Goal: Task Accomplishment & Management: Manage account settings

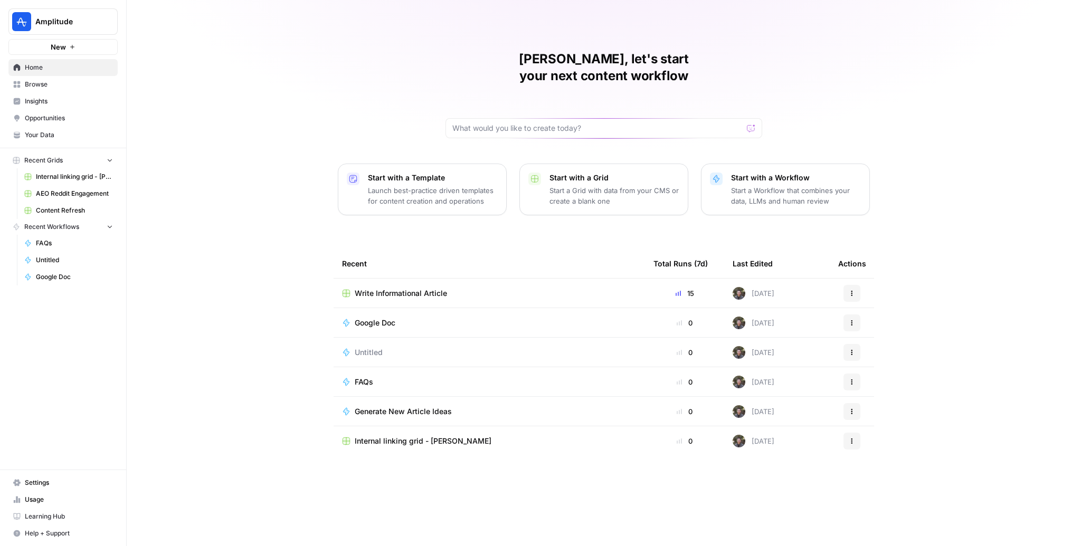
click at [418, 288] on span "Write Informational Article" at bounding box center [401, 293] width 92 height 11
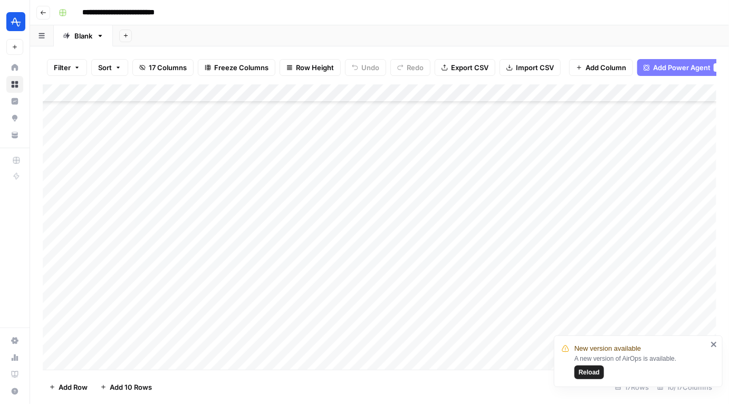
scroll to position [54, 0]
click at [159, 322] on div "Add Column" at bounding box center [380, 227] width 674 height 286
type textarea "**********"
click at [154, 348] on div "Add Column" at bounding box center [380, 227] width 674 height 286
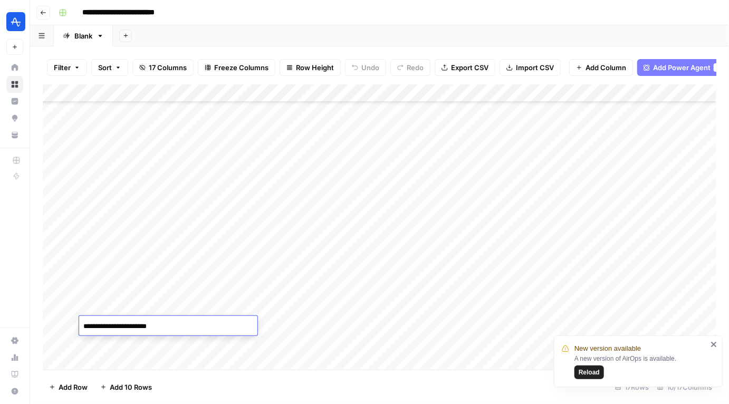
click at [154, 348] on div "Add Column" at bounding box center [380, 227] width 674 height 286
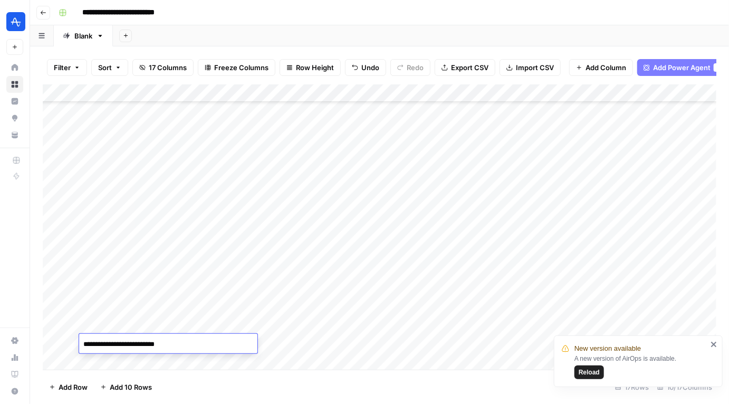
type textarea "**********"
click at [144, 364] on div "Add Column" at bounding box center [380, 227] width 674 height 286
click at [153, 347] on textarea at bounding box center [168, 344] width 178 height 15
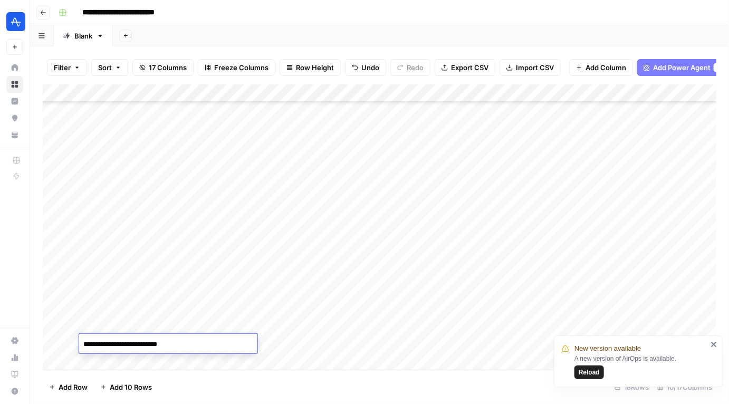
type textarea "**********"
click at [195, 360] on div "Add Column" at bounding box center [380, 227] width 674 height 286
type textarea "**********"
click at [183, 360] on div "Add Column" at bounding box center [380, 227] width 674 height 286
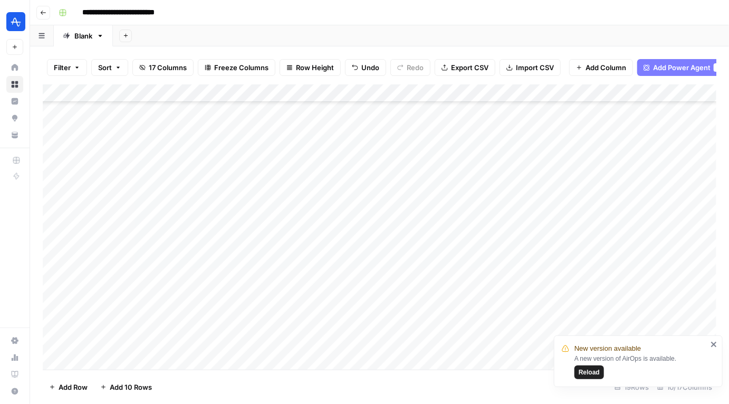
click at [183, 360] on div "Add Column" at bounding box center [380, 227] width 674 height 286
click at [177, 342] on textarea at bounding box center [168, 344] width 178 height 15
type textarea "**********"
click at [139, 346] on textarea "**********" at bounding box center [168, 344] width 178 height 15
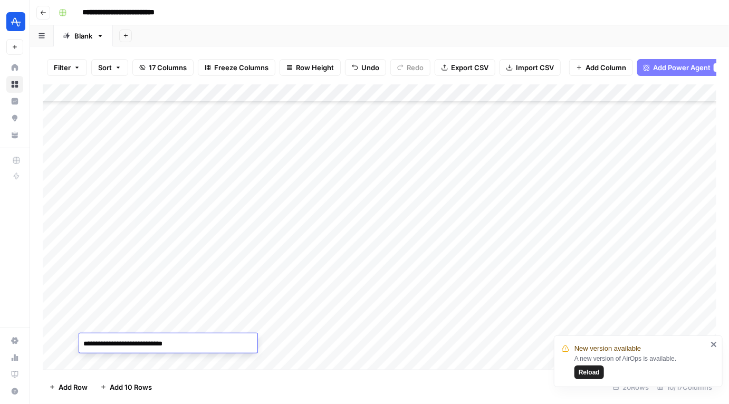
click at [170, 338] on textarea "**********" at bounding box center [168, 344] width 178 height 15
click at [507, 327] on div "Add Column" at bounding box center [380, 227] width 674 height 286
click at [592, 371] on span "Reload" at bounding box center [589, 372] width 21 height 9
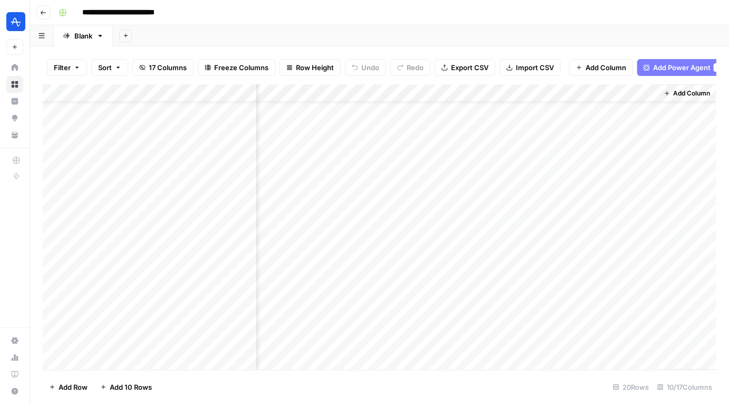
scroll to position [108, 631]
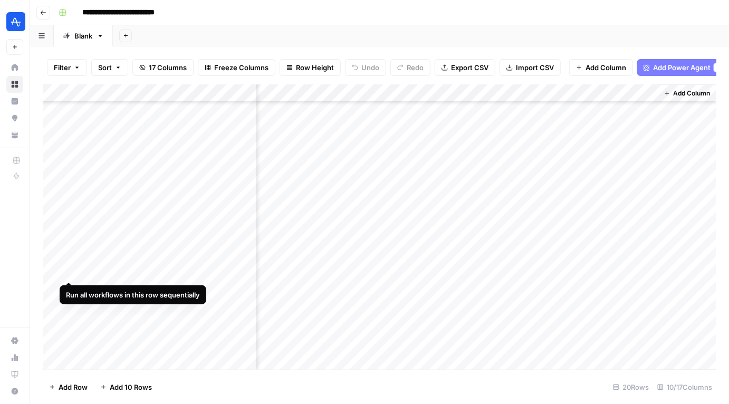
click at [71, 270] on div "Add Column" at bounding box center [380, 227] width 674 height 286
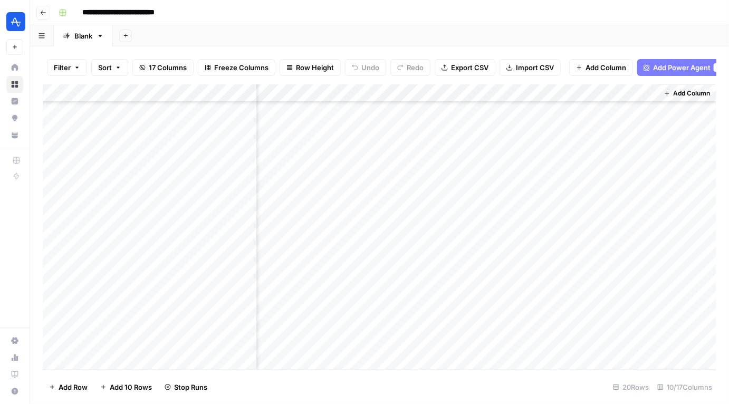
click at [69, 291] on div "Add Column" at bounding box center [380, 227] width 674 height 286
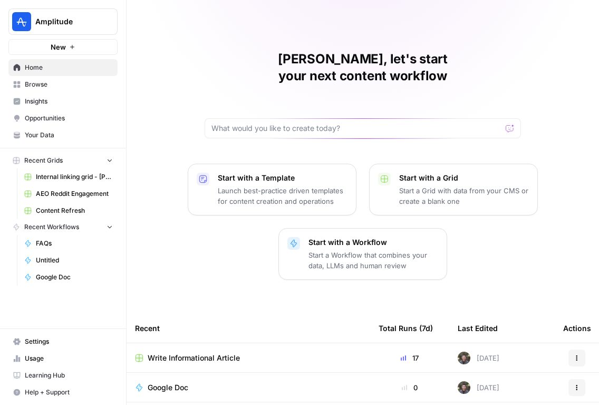
click at [175, 352] on span "Write Informational Article" at bounding box center [194, 357] width 92 height 11
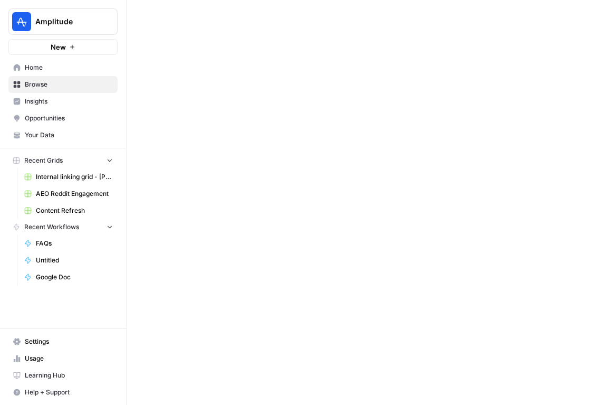
click at [175, 343] on div at bounding box center [363, 202] width 473 height 405
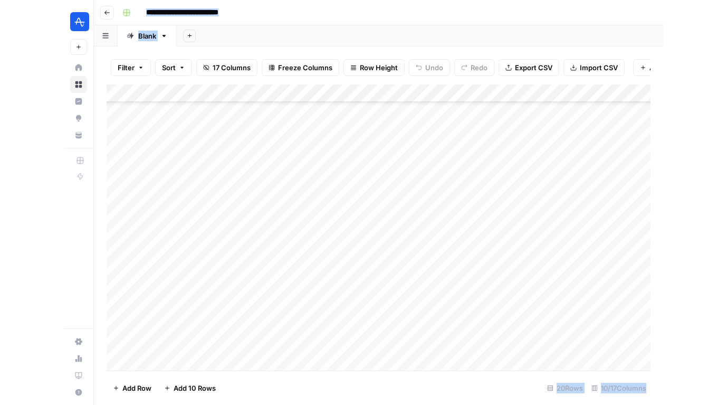
scroll to position [108, 0]
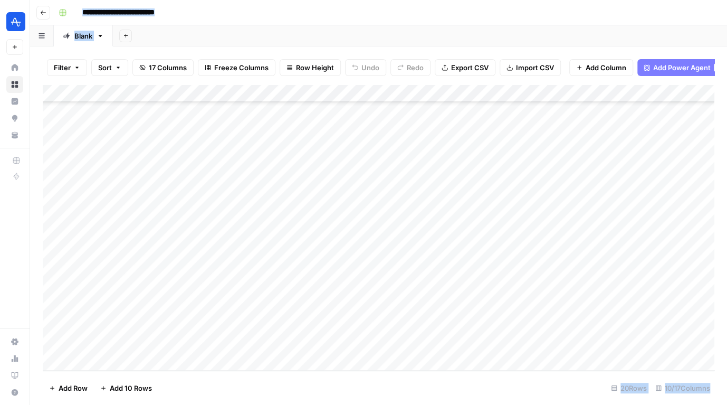
click at [423, 19] on div "**********" at bounding box center [385, 12] width 662 height 17
click at [344, 24] on header "**********" at bounding box center [378, 12] width 697 height 25
click at [392, 10] on div "**********" at bounding box center [385, 12] width 662 height 17
click at [44, 12] on icon "button" at bounding box center [43, 12] width 6 height 6
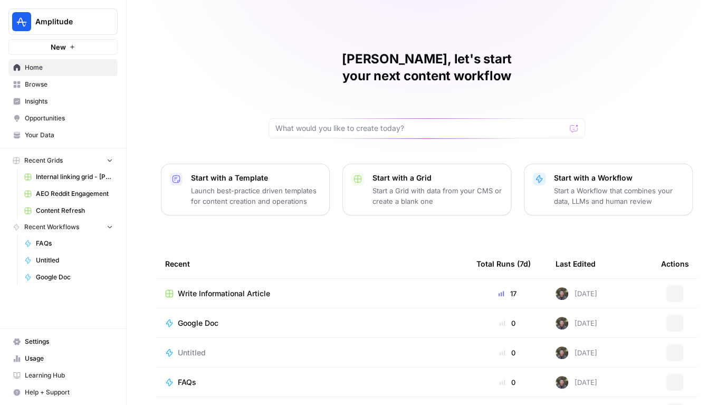
scroll to position [80, 0]
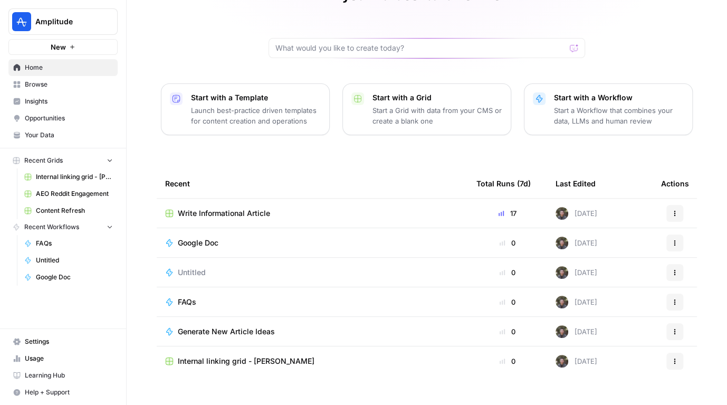
click at [33, 87] on span "Browse" at bounding box center [69, 84] width 88 height 9
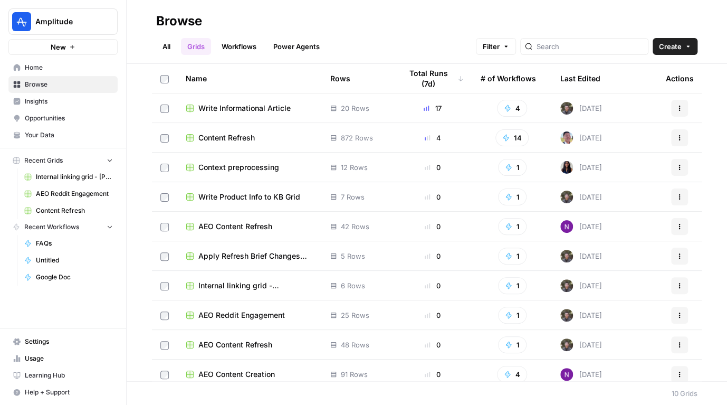
click at [516, 23] on div "Browse" at bounding box center [426, 21] width 541 height 17
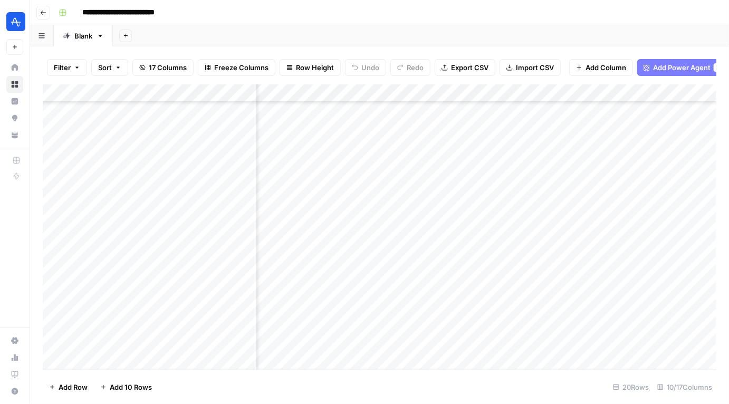
scroll to position [108, 0]
click at [476, 272] on div "Add Column" at bounding box center [380, 227] width 674 height 286
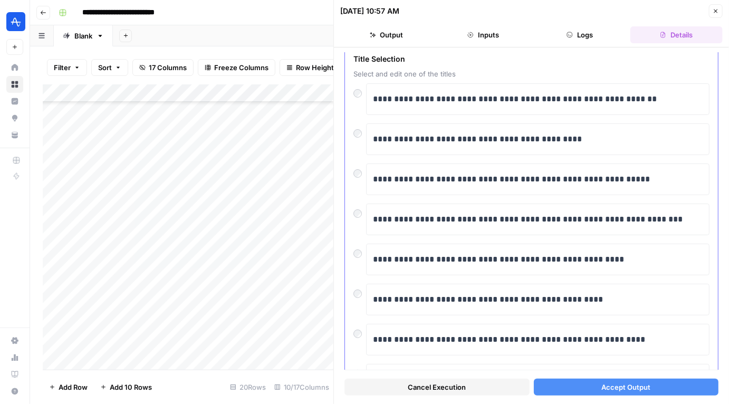
scroll to position [58, 0]
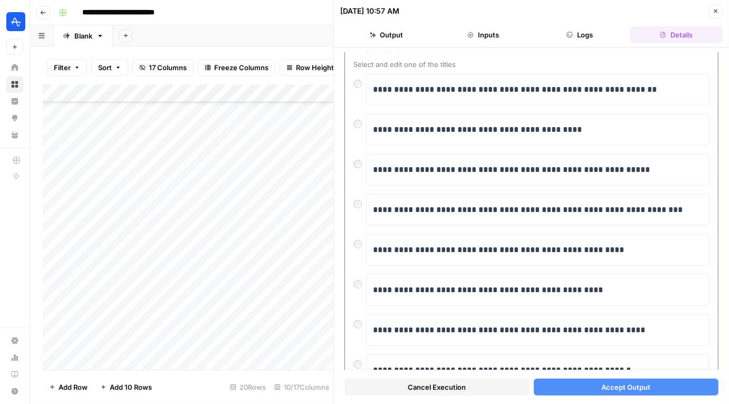
click at [346, 325] on div "**********" at bounding box center [531, 255] width 373 height 439
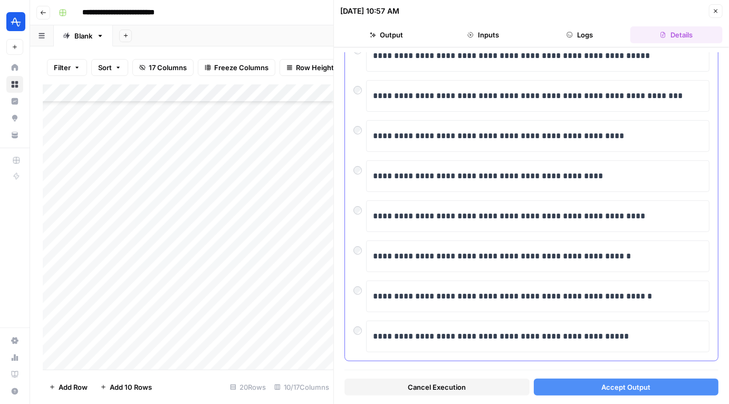
scroll to position [173, 0]
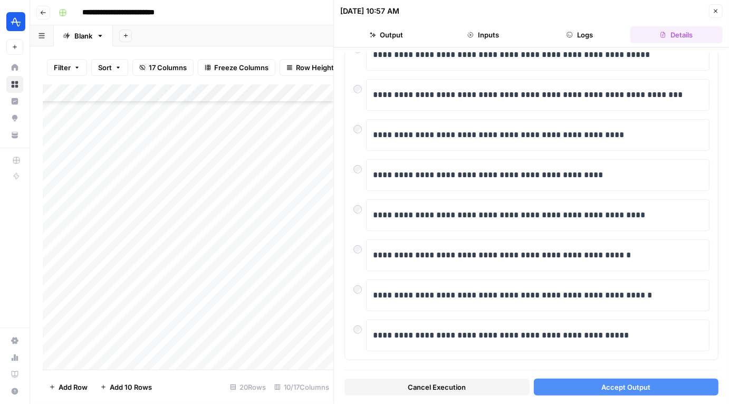
click at [583, 383] on button "Accept Output" at bounding box center [626, 387] width 185 height 17
click at [329, 290] on div at bounding box center [334, 202] width 11 height 404
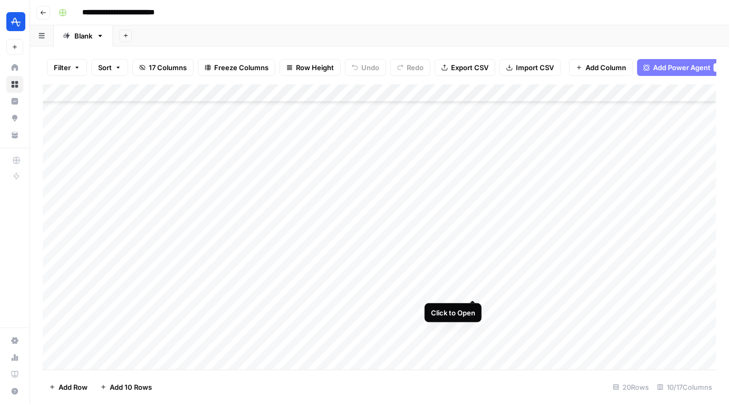
click at [472, 289] on div "Add Column" at bounding box center [380, 227] width 674 height 286
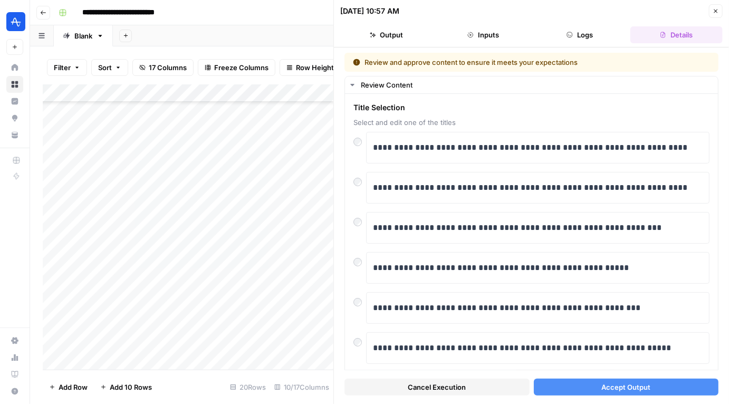
click at [567, 394] on button "Accept Output" at bounding box center [626, 387] width 185 height 17
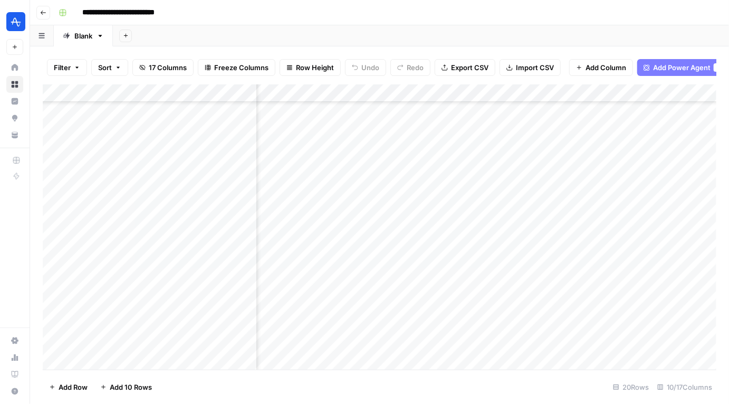
scroll to position [108, 460]
click at [585, 252] on div "Add Column" at bounding box center [380, 227] width 674 height 286
click at [602, 74] on button "Add Column" at bounding box center [601, 67] width 64 height 17
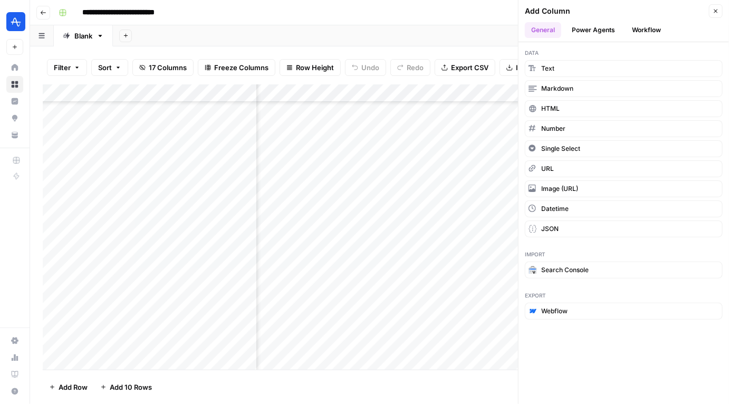
click at [464, 34] on div "Add Sheet" at bounding box center [421, 35] width 616 height 21
click at [557, 147] on span "Single Select" at bounding box center [560, 148] width 39 height 9
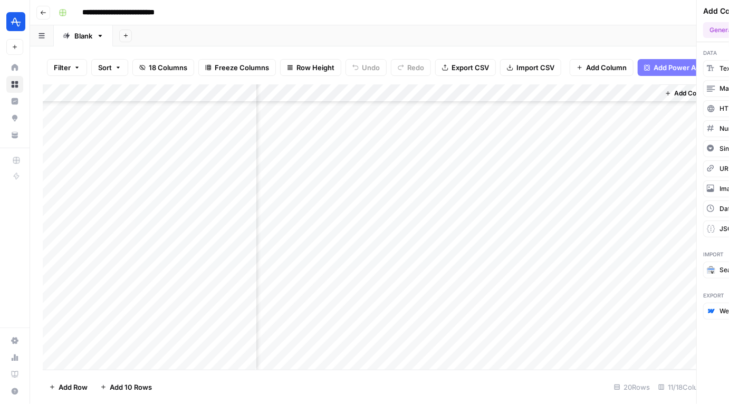
scroll to position [108, 726]
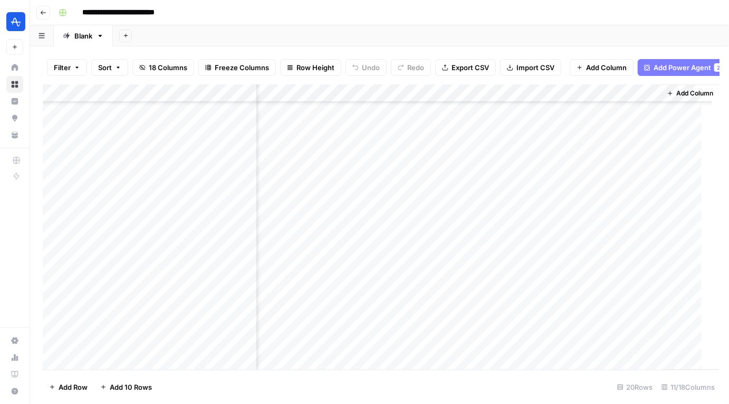
scroll to position [108, 713]
drag, startPoint x: 612, startPoint y: 93, endPoint x: 328, endPoint y: 116, distance: 284.8
click at [328, 116] on div "Add Column" at bounding box center [380, 227] width 674 height 286
drag, startPoint x: 541, startPoint y: 92, endPoint x: 438, endPoint y: 91, distance: 103.4
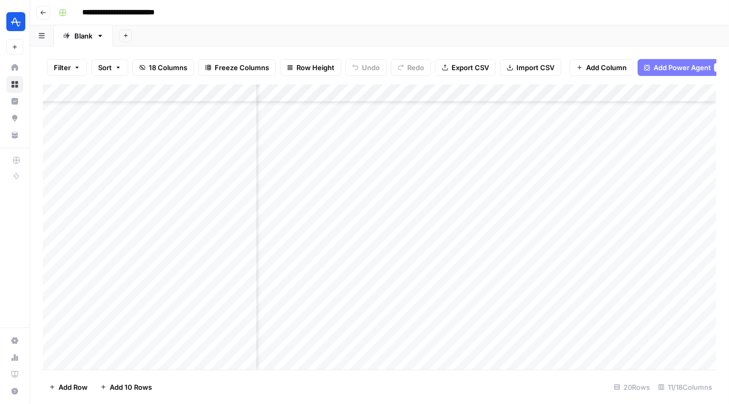
click at [438, 91] on div "Add Column" at bounding box center [380, 227] width 674 height 286
click at [436, 94] on div "Add Column" at bounding box center [380, 227] width 674 height 286
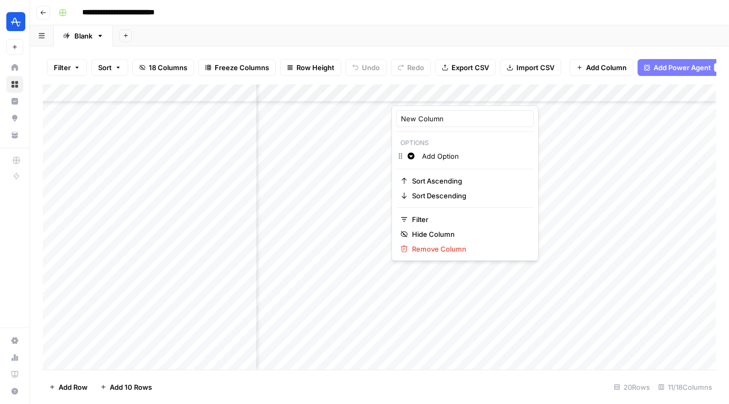
click at [476, 91] on div at bounding box center [440, 94] width 96 height 21
click at [476, 95] on div at bounding box center [440, 94] width 96 height 21
click at [427, 155] on input "Add Option" at bounding box center [475, 156] width 107 height 11
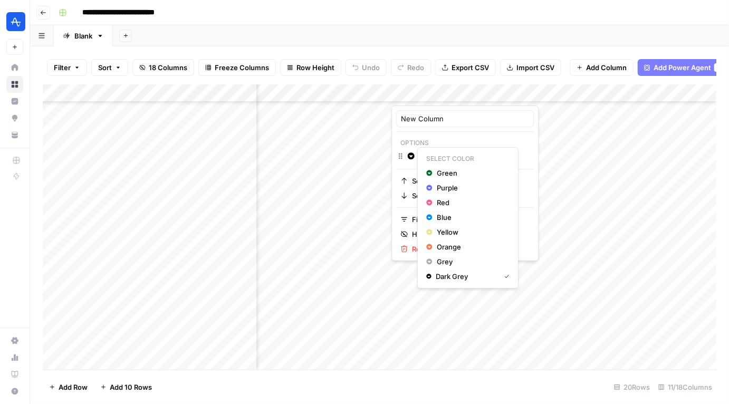
click at [407, 155] on icon "button" at bounding box center [410, 156] width 7 height 7
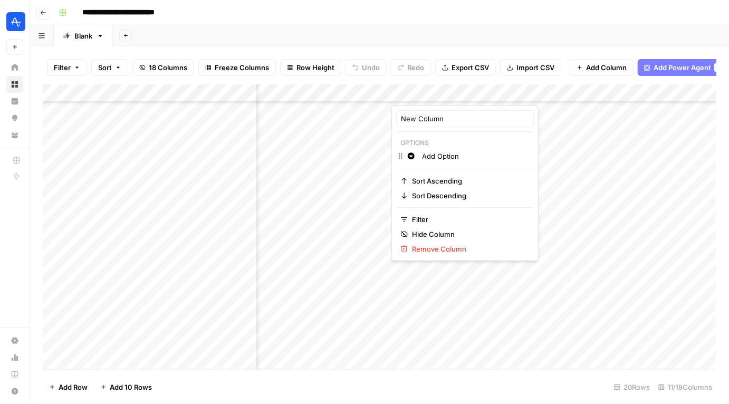
click at [375, 182] on div "Add Column" at bounding box center [380, 227] width 674 height 286
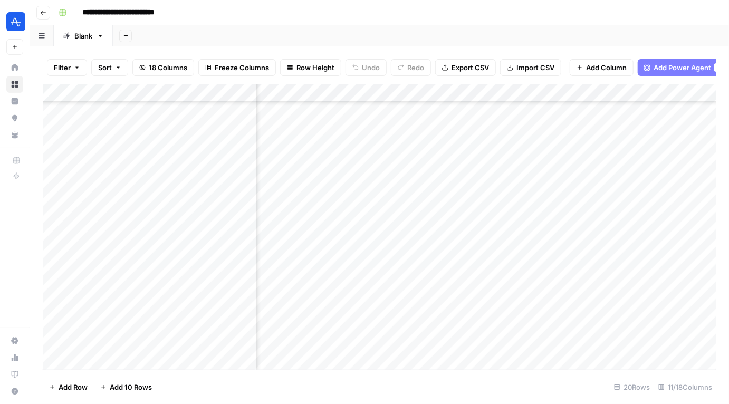
click at [672, 287] on div "Add Column" at bounding box center [380, 227] width 674 height 286
click at [429, 92] on div "Add Column" at bounding box center [380, 227] width 674 height 286
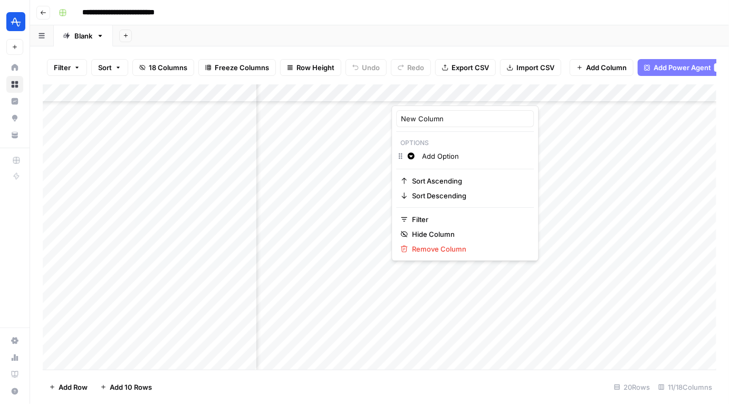
click at [432, 159] on input "Add Option" at bounding box center [475, 156] width 107 height 11
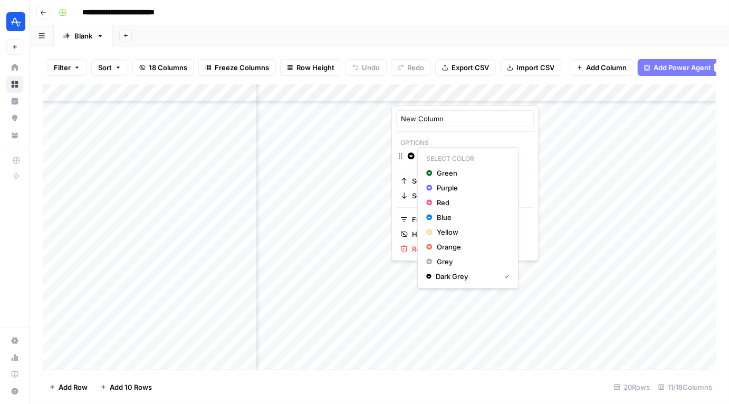
click at [452, 160] on p "Select Color" at bounding box center [468, 159] width 92 height 14
click at [444, 141] on p "Options" at bounding box center [465, 143] width 138 height 14
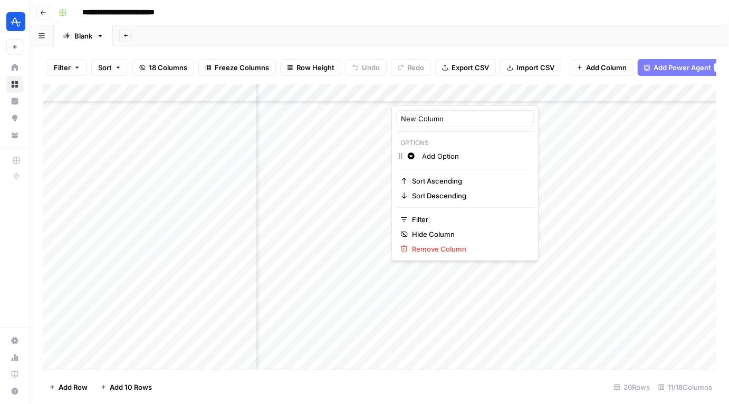
click at [440, 151] on input "Add Option" at bounding box center [475, 156] width 107 height 11
type input "Ready to Gdoc"
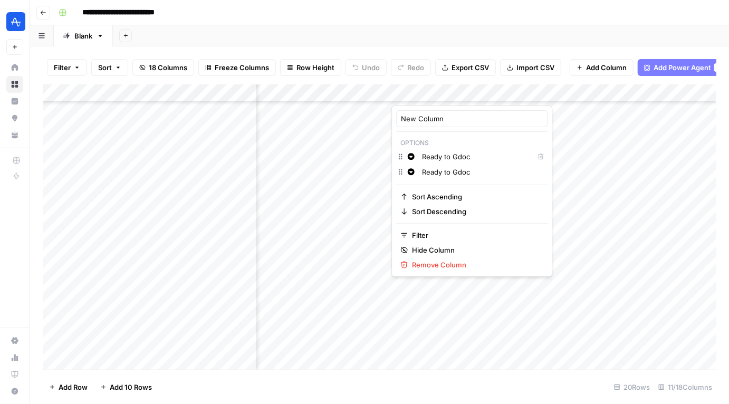
click at [476, 176] on input "Ready to Gdoc" at bounding box center [482, 172] width 121 height 11
click at [454, 116] on input "New Column" at bounding box center [472, 118] width 142 height 11
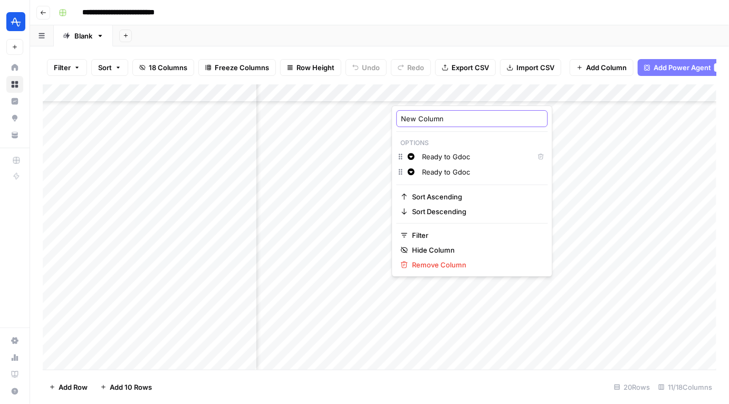
click at [454, 116] on input "New Column" at bounding box center [472, 118] width 142 height 11
type input "Reviewed?"
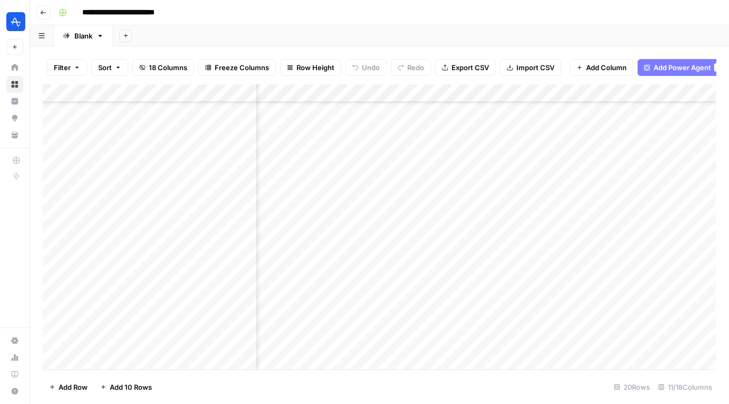
click at [450, 154] on div "Add Column" at bounding box center [380, 227] width 674 height 286
click at [430, 96] on div "Add Column" at bounding box center [380, 227] width 674 height 286
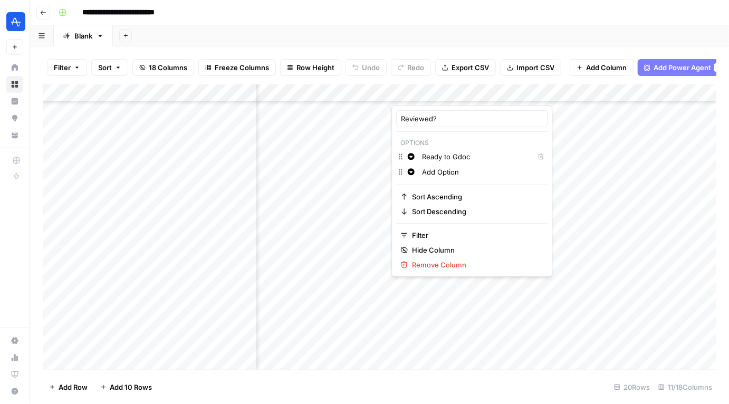
click at [434, 158] on input "Ready to Gdoc" at bounding box center [475, 156] width 107 height 11
type input "No"
click at [449, 172] on input "Add Option" at bounding box center [482, 172] width 121 height 11
type input "Yes"
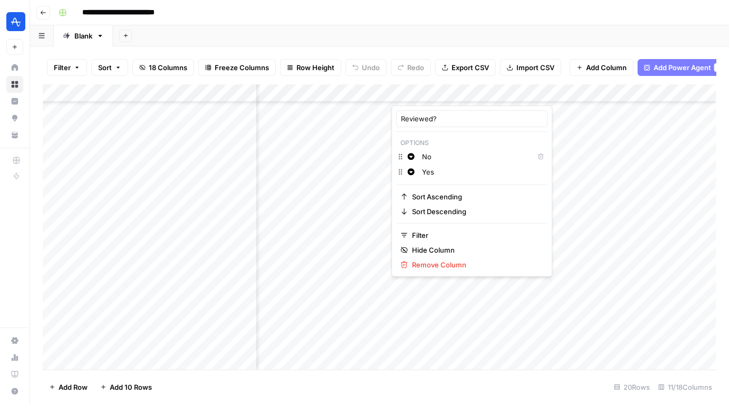
click at [411, 161] on button "Change color" at bounding box center [411, 156] width 13 height 13
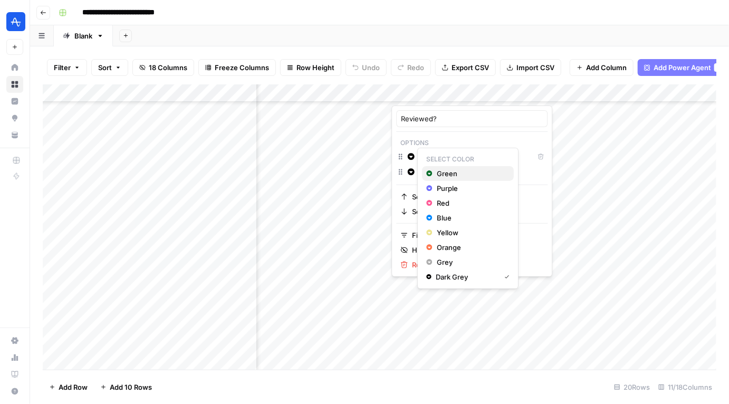
click at [450, 169] on span "Green" at bounding box center [471, 173] width 69 height 11
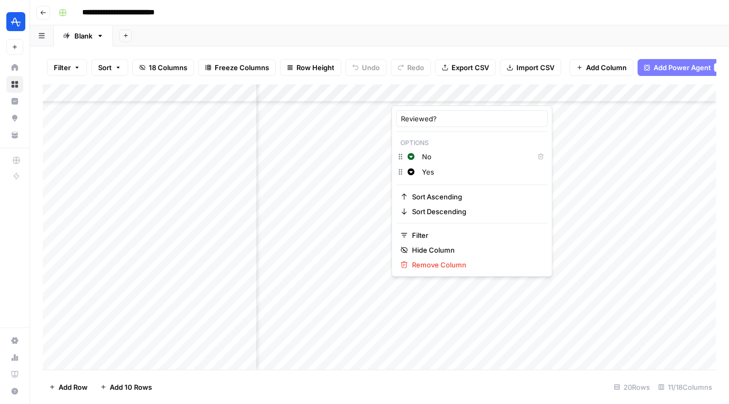
click at [405, 155] on button "Change color" at bounding box center [411, 156] width 13 height 13
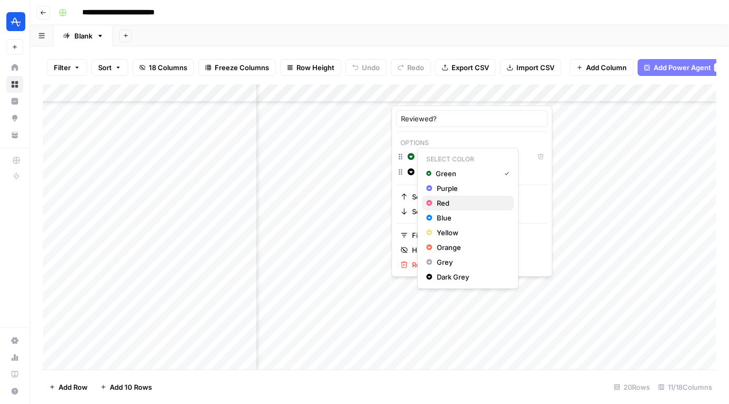
click at [437, 198] on span "Red" at bounding box center [471, 203] width 69 height 11
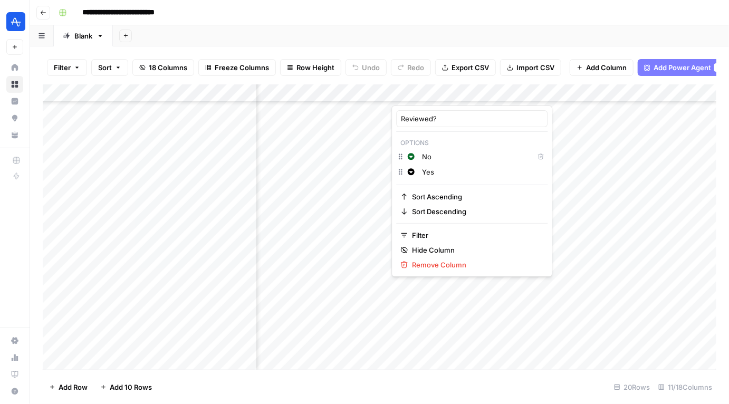
click at [415, 172] on button "Change color" at bounding box center [411, 172] width 13 height 13
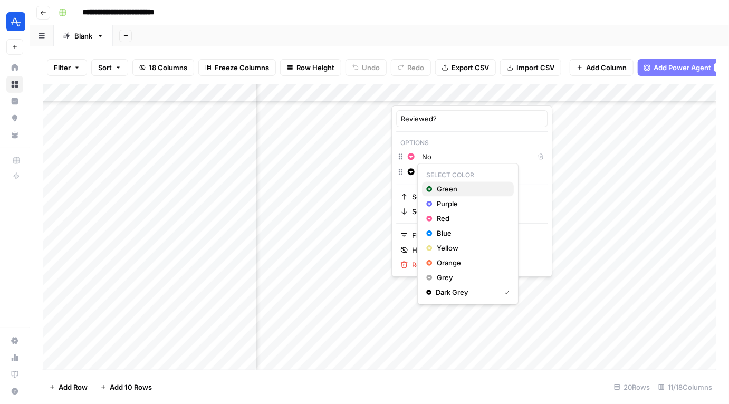
click at [442, 190] on span "Green" at bounding box center [471, 189] width 69 height 11
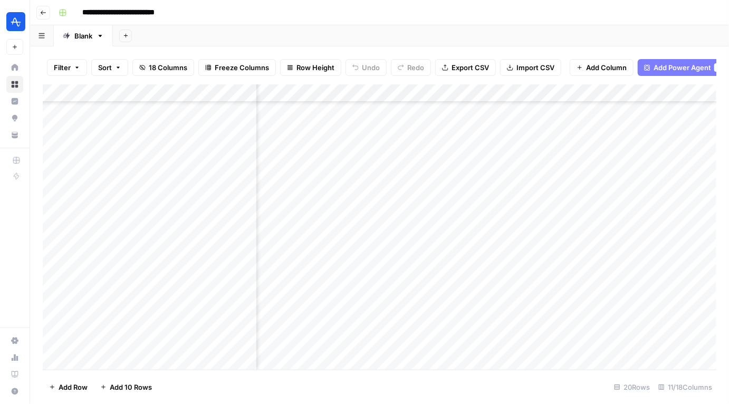
click at [382, 128] on div "Add Column" at bounding box center [380, 227] width 674 height 286
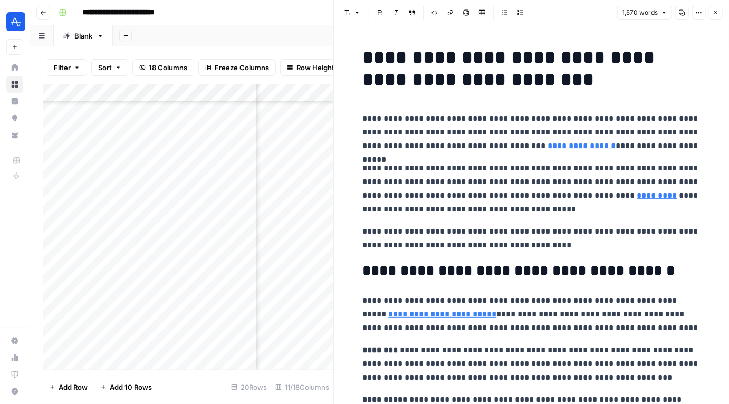
click at [716, 12] on icon "button" at bounding box center [716, 12] width 6 height 6
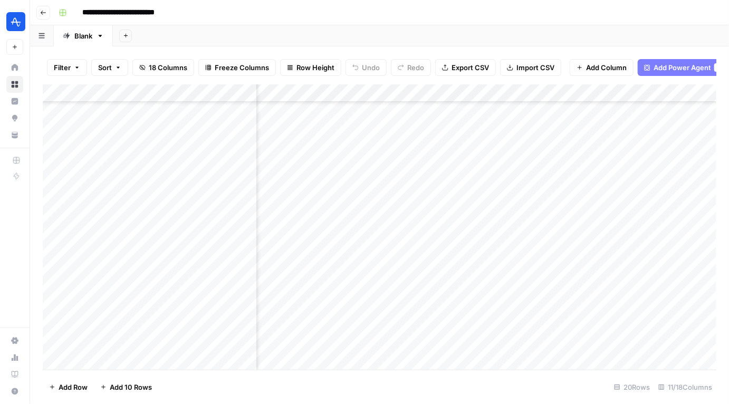
click at [444, 118] on div "Add Column" at bounding box center [380, 227] width 674 height 286
click at [436, 122] on div "Add Column" at bounding box center [380, 227] width 674 height 286
click at [415, 174] on button "No" at bounding box center [417, 169] width 18 height 13
click at [427, 146] on div "Add Column" at bounding box center [380, 227] width 674 height 286
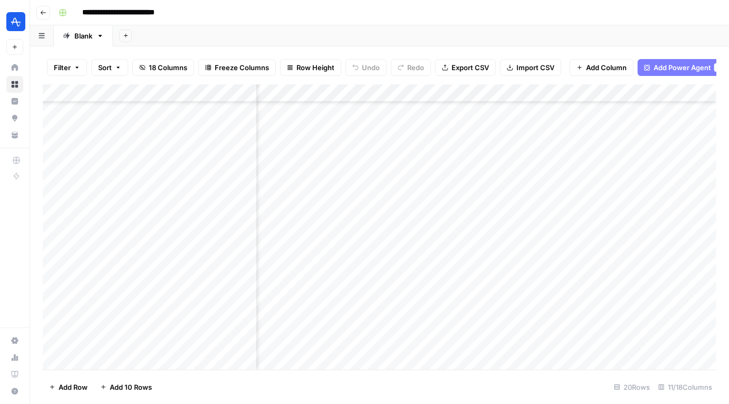
click at [427, 146] on div "Add Column" at bounding box center [380, 227] width 674 height 286
click at [442, 185] on div "No" at bounding box center [451, 187] width 106 height 19
click at [437, 97] on div "Add Column" at bounding box center [380, 227] width 674 height 286
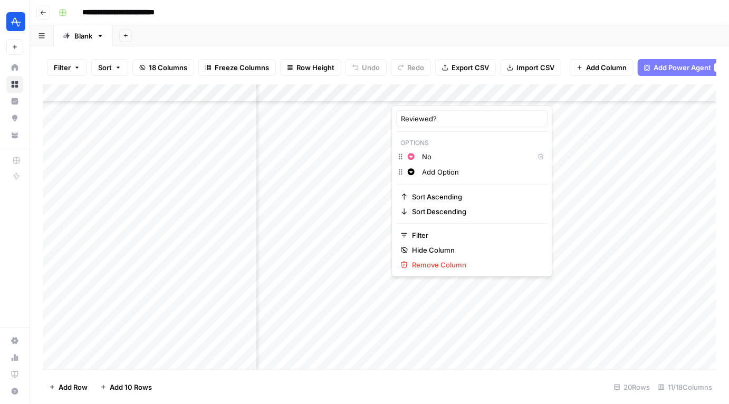
click at [435, 175] on input "Add Option" at bounding box center [482, 172] width 121 height 11
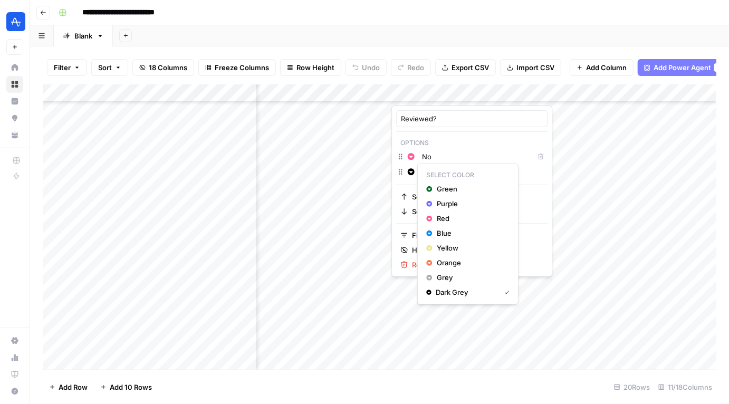
click at [407, 173] on icon "button" at bounding box center [410, 171] width 7 height 7
click at [426, 183] on button "Green" at bounding box center [468, 189] width 92 height 15
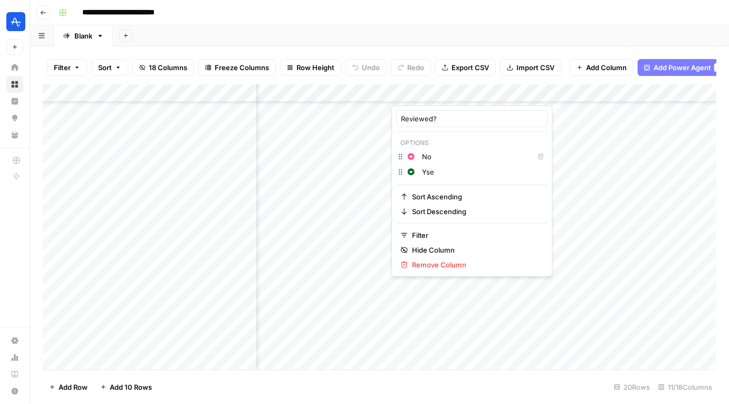
click at [458, 170] on input "Yse" at bounding box center [482, 172] width 121 height 11
type input "Yes"
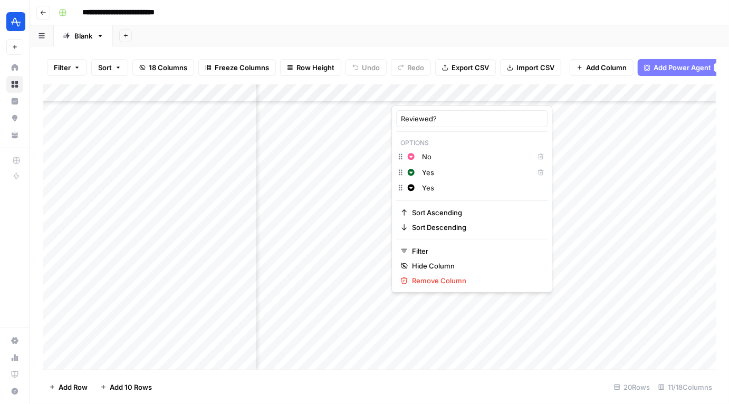
click at [462, 159] on input "No" at bounding box center [475, 156] width 107 height 11
click at [502, 187] on input "Yes" at bounding box center [482, 188] width 121 height 11
click at [388, 184] on div "Add Column" at bounding box center [380, 227] width 674 height 286
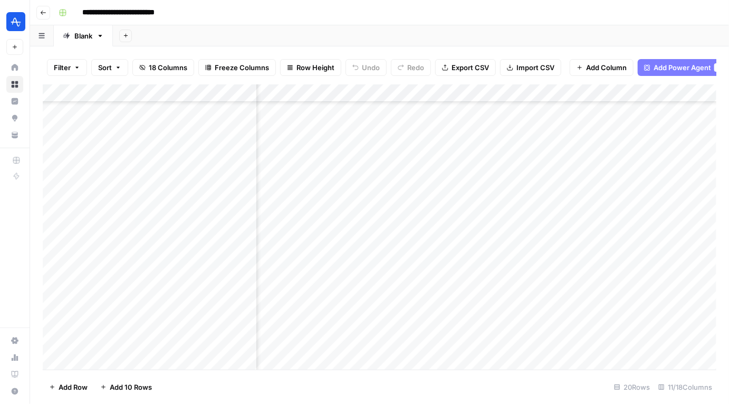
click at [431, 128] on div "Add Column" at bounding box center [380, 227] width 674 height 286
click at [429, 234] on div "Add Column" at bounding box center [380, 227] width 674 height 286
click at [463, 188] on div "Add Column" at bounding box center [380, 227] width 674 height 286
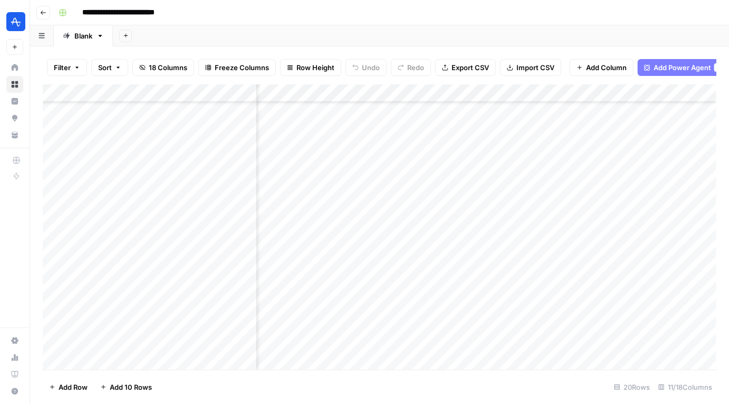
drag, startPoint x: 486, startPoint y: 191, endPoint x: 464, endPoint y: 188, distance: 21.9
click at [464, 188] on div "Add Column" at bounding box center [380, 227] width 674 height 286
click at [453, 202] on div "Add Column" at bounding box center [380, 227] width 674 height 286
click at [454, 186] on div "Add Column" at bounding box center [380, 227] width 674 height 286
click at [436, 277] on div "Add Column" at bounding box center [380, 227] width 674 height 286
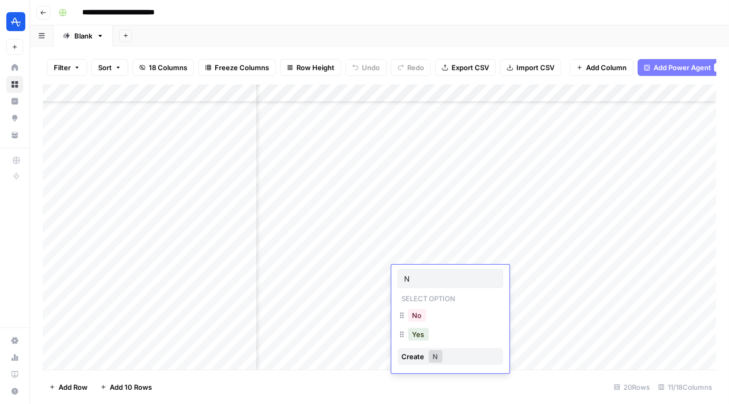
type input "No"
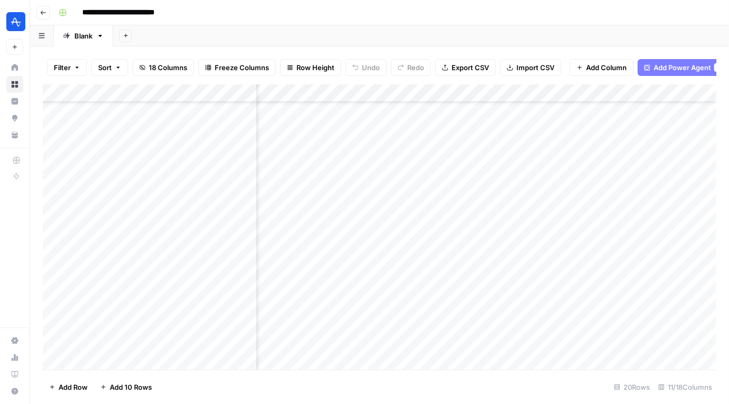
click at [470, 297] on div "Add Column" at bounding box center [380, 227] width 674 height 286
click at [472, 273] on div "Add Column" at bounding box center [380, 227] width 674 height 286
click at [453, 272] on div "Add Column" at bounding box center [380, 227] width 674 height 286
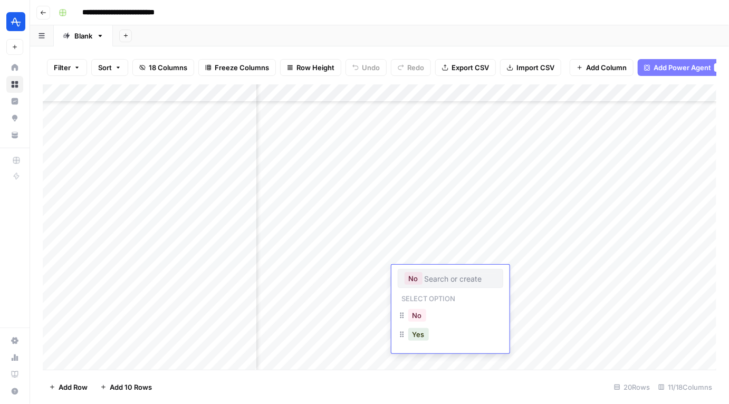
click at [453, 272] on div "No" at bounding box center [451, 278] width 106 height 19
click at [427, 338] on button "Yes" at bounding box center [418, 334] width 21 height 13
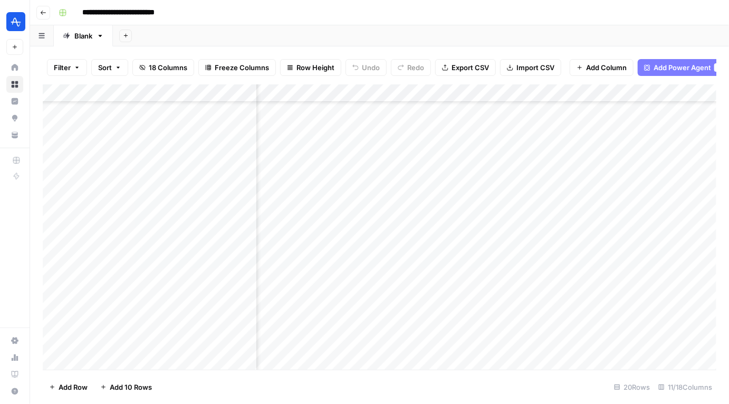
click at [440, 290] on div "Add Column" at bounding box center [380, 227] width 674 height 286
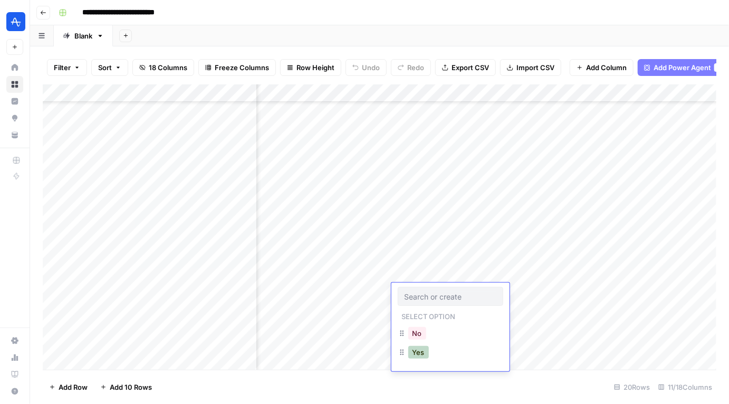
click at [423, 355] on button "Yes" at bounding box center [418, 352] width 21 height 13
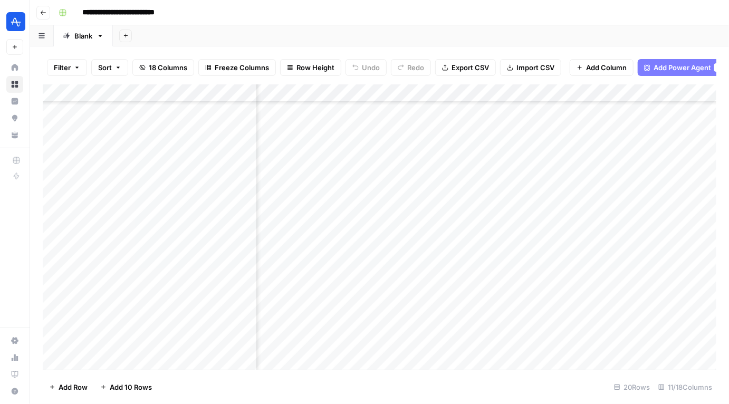
click at [420, 312] on div "Add Column" at bounding box center [380, 227] width 674 height 286
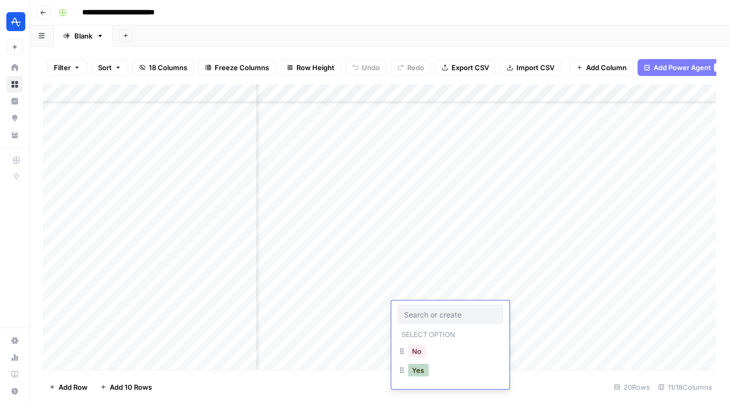
click at [414, 374] on button "Yes" at bounding box center [418, 370] width 21 height 13
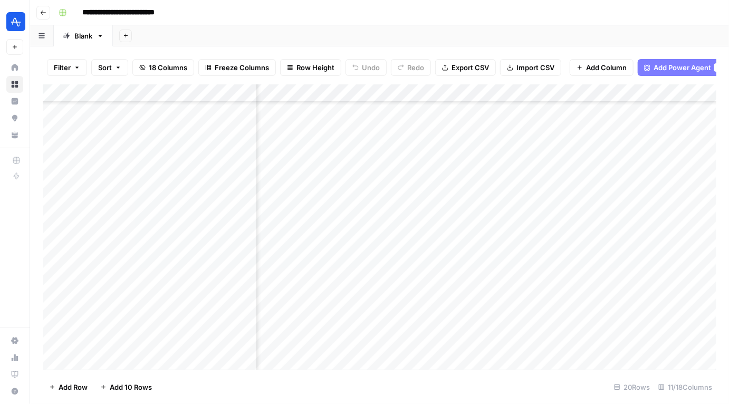
click at [407, 327] on div "Add Column" at bounding box center [380, 227] width 674 height 286
click at [417, 370] on button "No" at bounding box center [417, 369] width 18 height 13
click at [417, 337] on div "Add Column" at bounding box center [380, 227] width 674 height 286
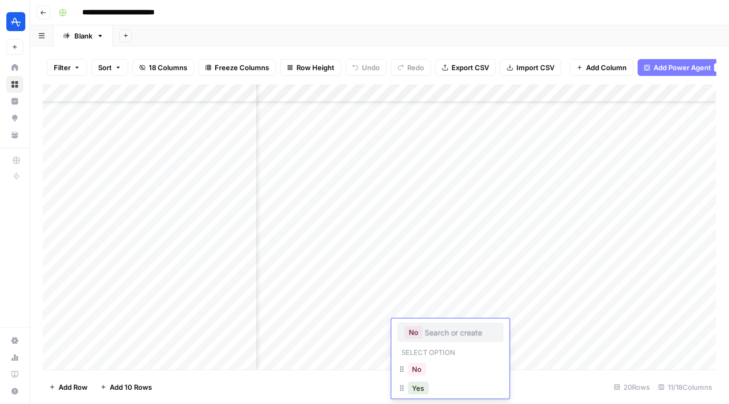
click at [380, 349] on div "Add Column" at bounding box center [380, 227] width 674 height 286
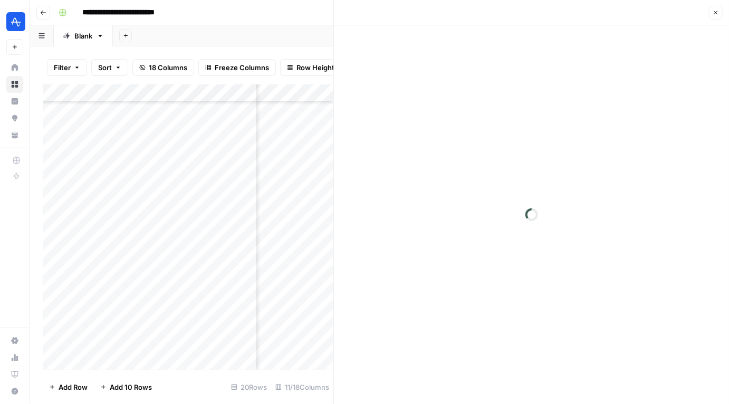
click at [412, 347] on div at bounding box center [531, 214] width 395 height 379
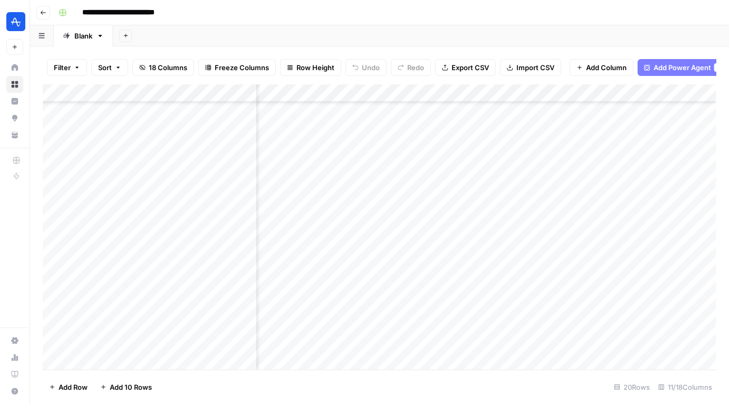
scroll to position [108, 463]
click at [442, 288] on div "Add Column" at bounding box center [380, 227] width 674 height 286
click at [433, 338] on div "No" at bounding box center [451, 331] width 106 height 19
click at [671, 259] on div "Add Column" at bounding box center [380, 227] width 674 height 286
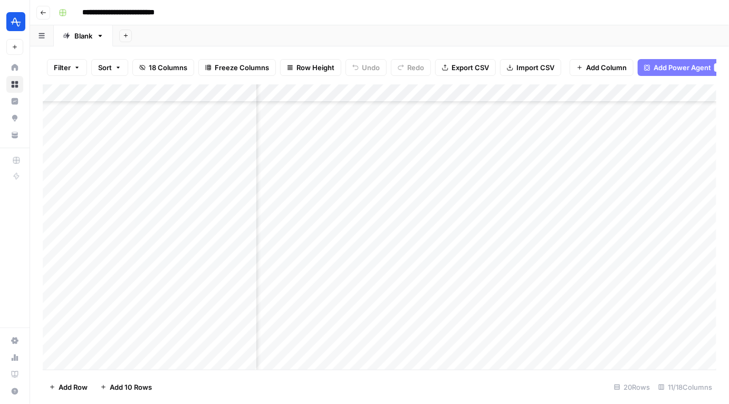
click at [450, 291] on div "Add Column" at bounding box center [380, 227] width 674 height 286
click at [460, 96] on div "Add Column" at bounding box center [380, 227] width 674 height 286
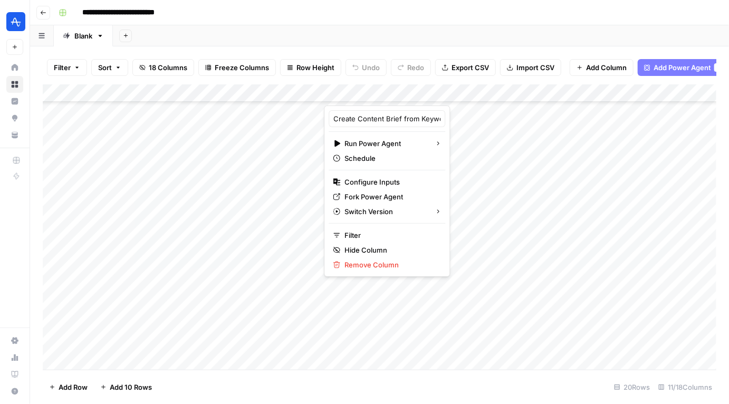
click at [472, 93] on div at bounding box center [403, 94] width 159 height 21
click at [500, 332] on div "Add Column" at bounding box center [380, 227] width 674 height 286
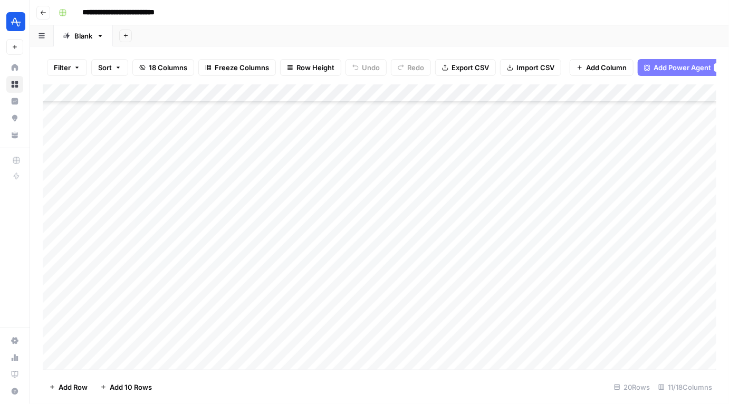
click at [474, 92] on div "Add Column" at bounding box center [380, 227] width 674 height 286
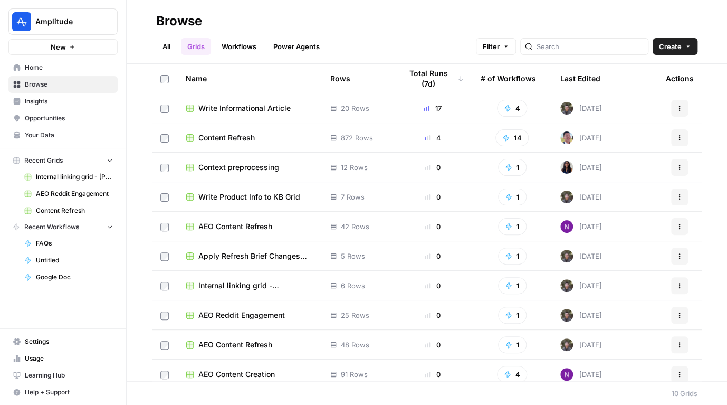
click at [44, 340] on span "Settings" at bounding box center [69, 341] width 88 height 9
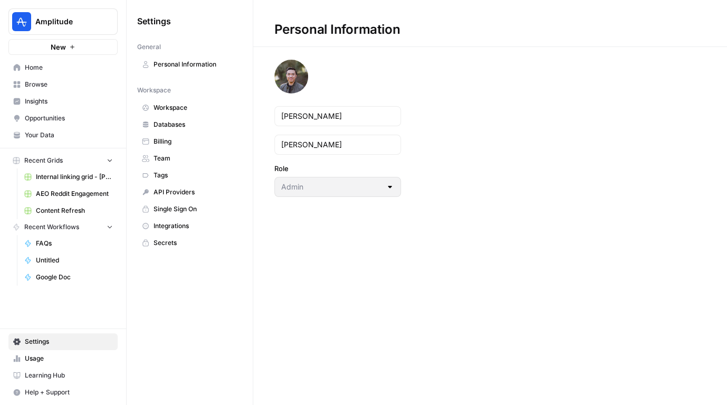
click at [164, 160] on span "Team" at bounding box center [196, 158] width 84 height 9
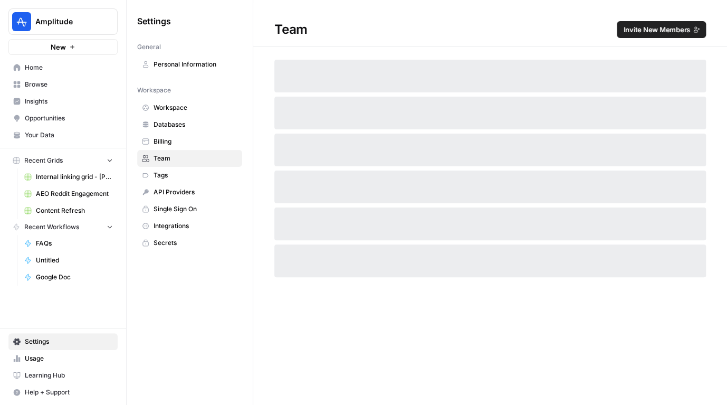
click at [666, 26] on span "Invite New Members" at bounding box center [656, 29] width 67 height 11
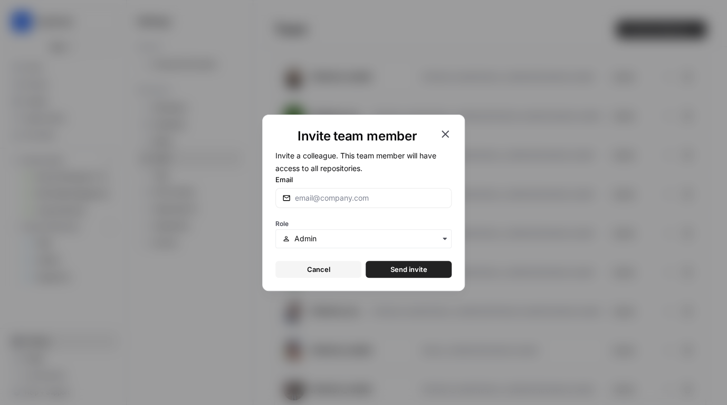
click at [338, 204] on div at bounding box center [363, 198] width 176 height 20
paste input "[EMAIL_ADDRESS][DOMAIN_NAME]"
type input "[EMAIL_ADDRESS][DOMAIN_NAME]"
click at [341, 242] on input "text" at bounding box center [369, 238] width 150 height 11
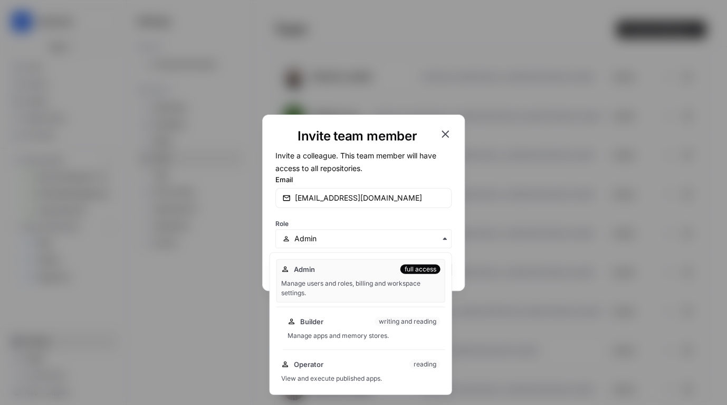
click at [344, 334] on div "Manage apps and memory stores." at bounding box center [363, 335] width 153 height 9
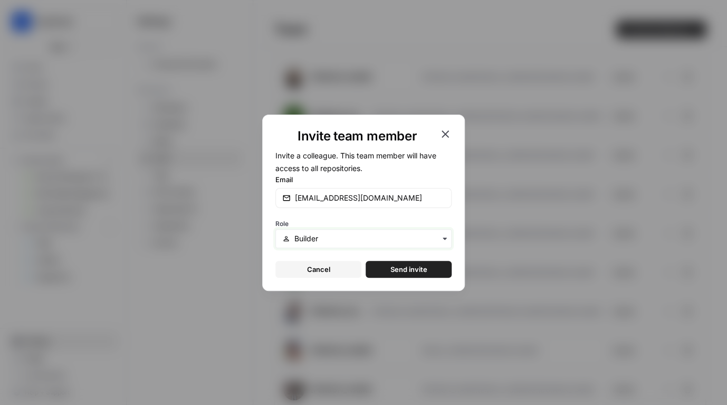
click at [349, 235] on input "text" at bounding box center [369, 238] width 150 height 11
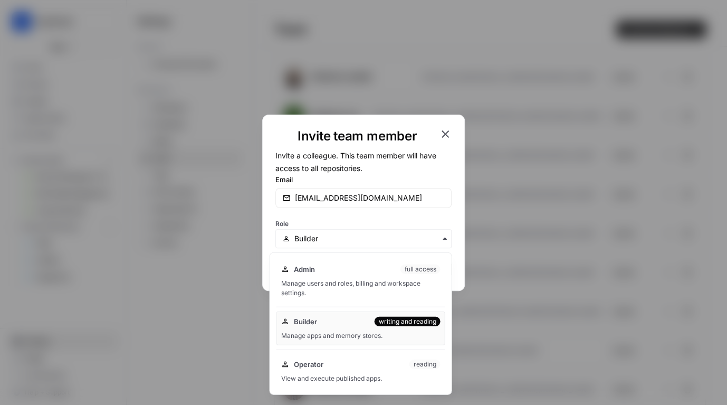
click at [328, 269] on div "Admin full access" at bounding box center [360, 269] width 159 height 11
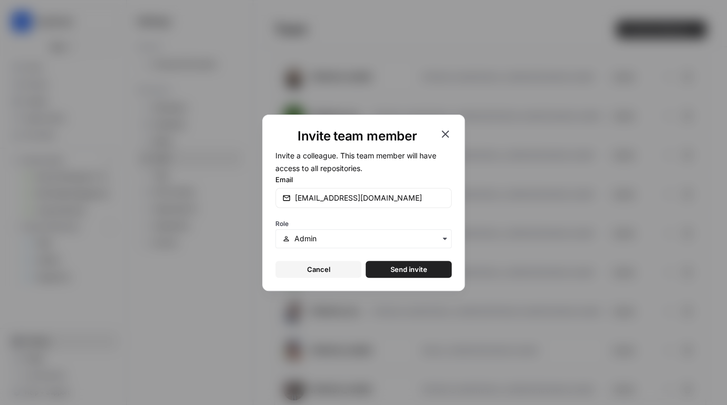
click at [399, 259] on form "Invite a colleague. This team member will have access to all repositories. Emai…" at bounding box center [363, 213] width 176 height 129
click at [394, 267] on span "Send invite" at bounding box center [408, 269] width 37 height 11
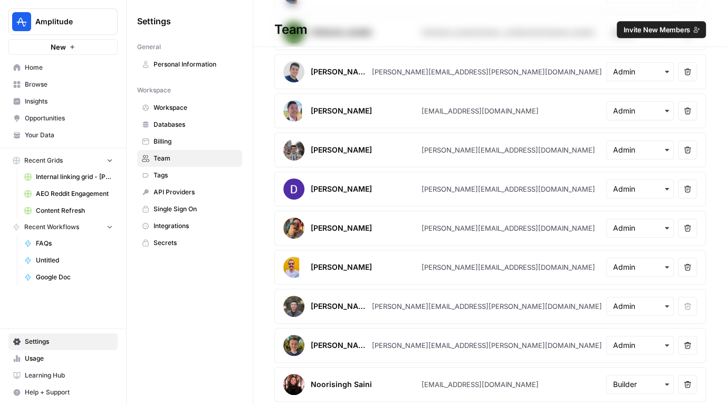
scroll to position [470, 0]
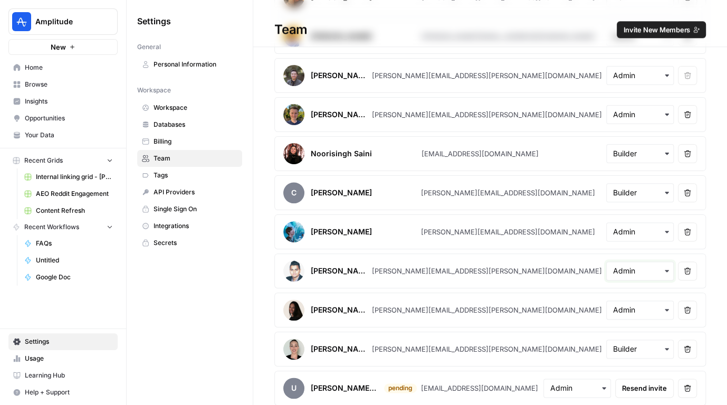
click at [637, 265] on input "text" at bounding box center [640, 270] width 54 height 11
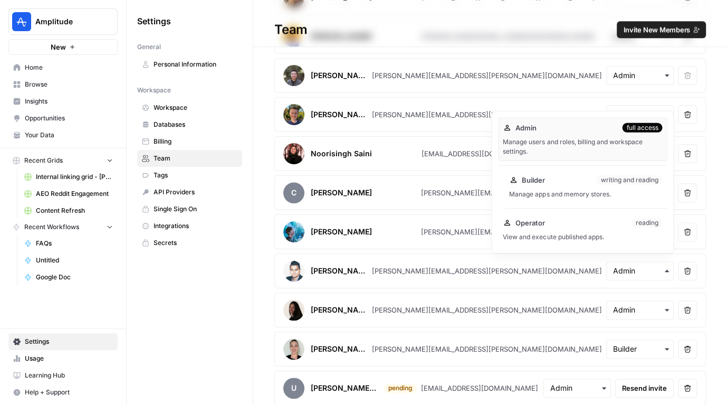
click at [595, 190] on div "Manage apps and memory stores." at bounding box center [585, 193] width 153 height 9
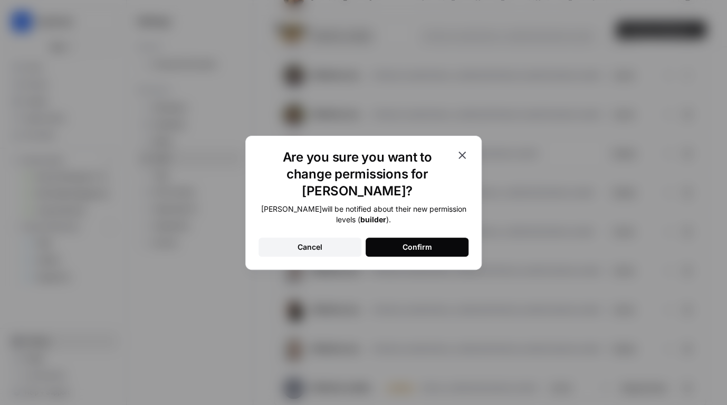
click at [463, 161] on icon "button" at bounding box center [462, 155] width 13 height 13
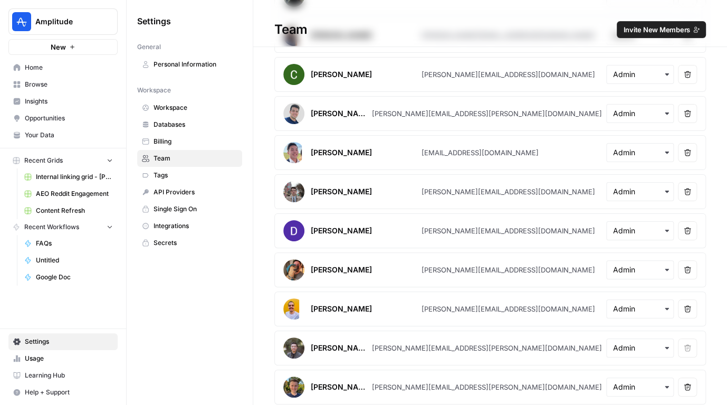
scroll to position [0, 0]
